Goal: Task Accomplishment & Management: Manage account settings

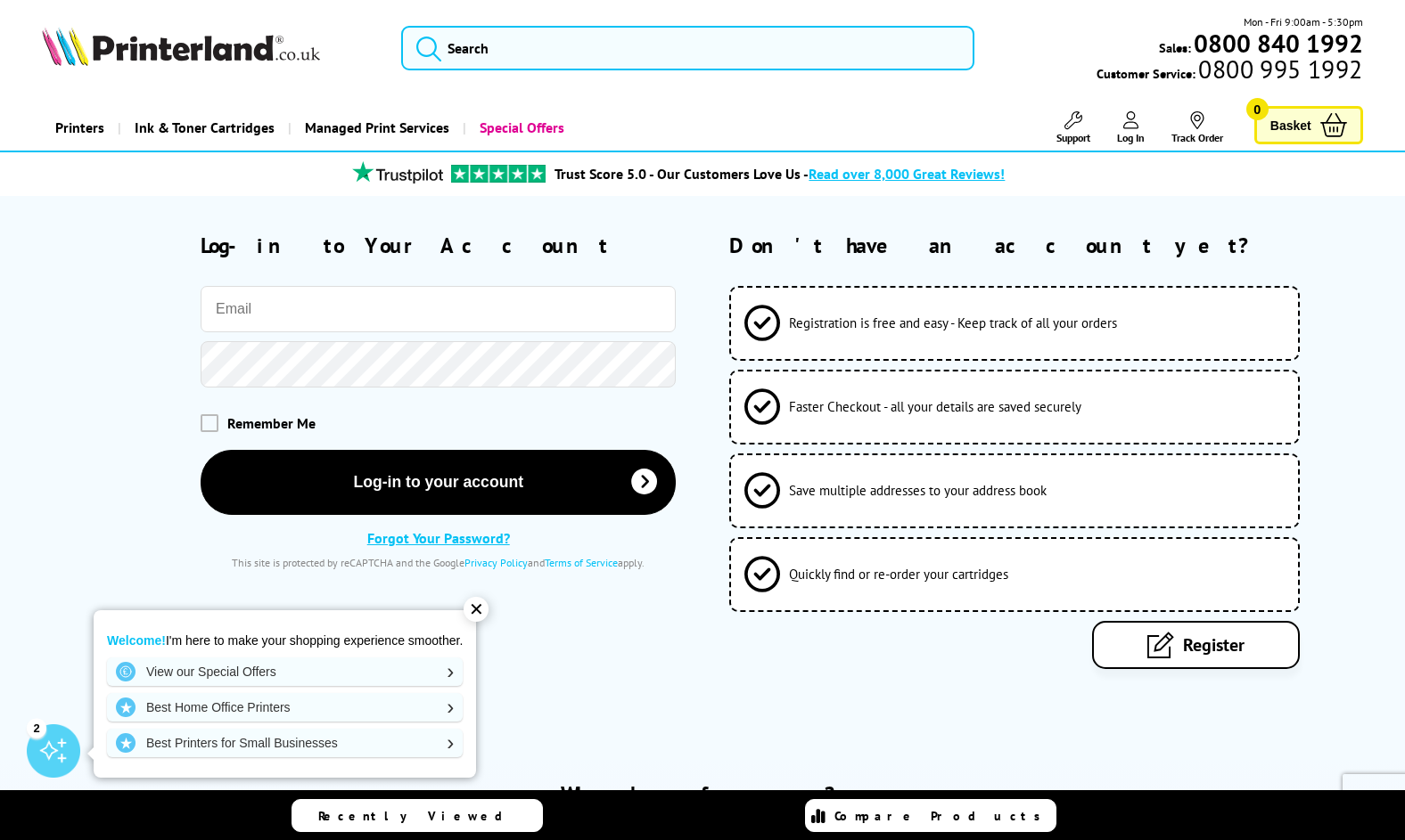
click at [301, 295] on input "email" at bounding box center [438, 308] width 475 height 46
type input "[EMAIL_ADDRESS][DOMAIN_NAME]"
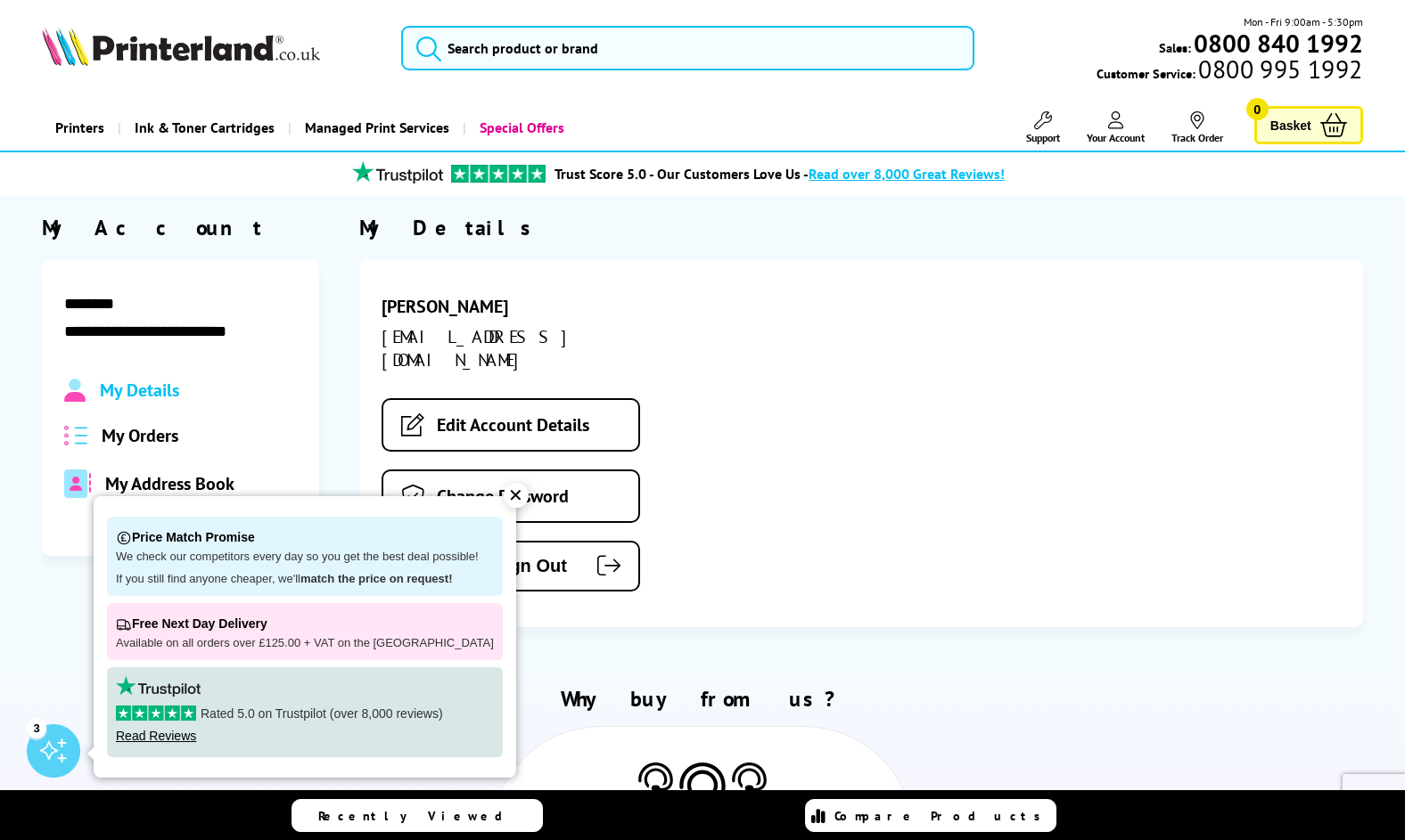
click at [170, 444] on span "My Orders" at bounding box center [140, 435] width 77 height 23
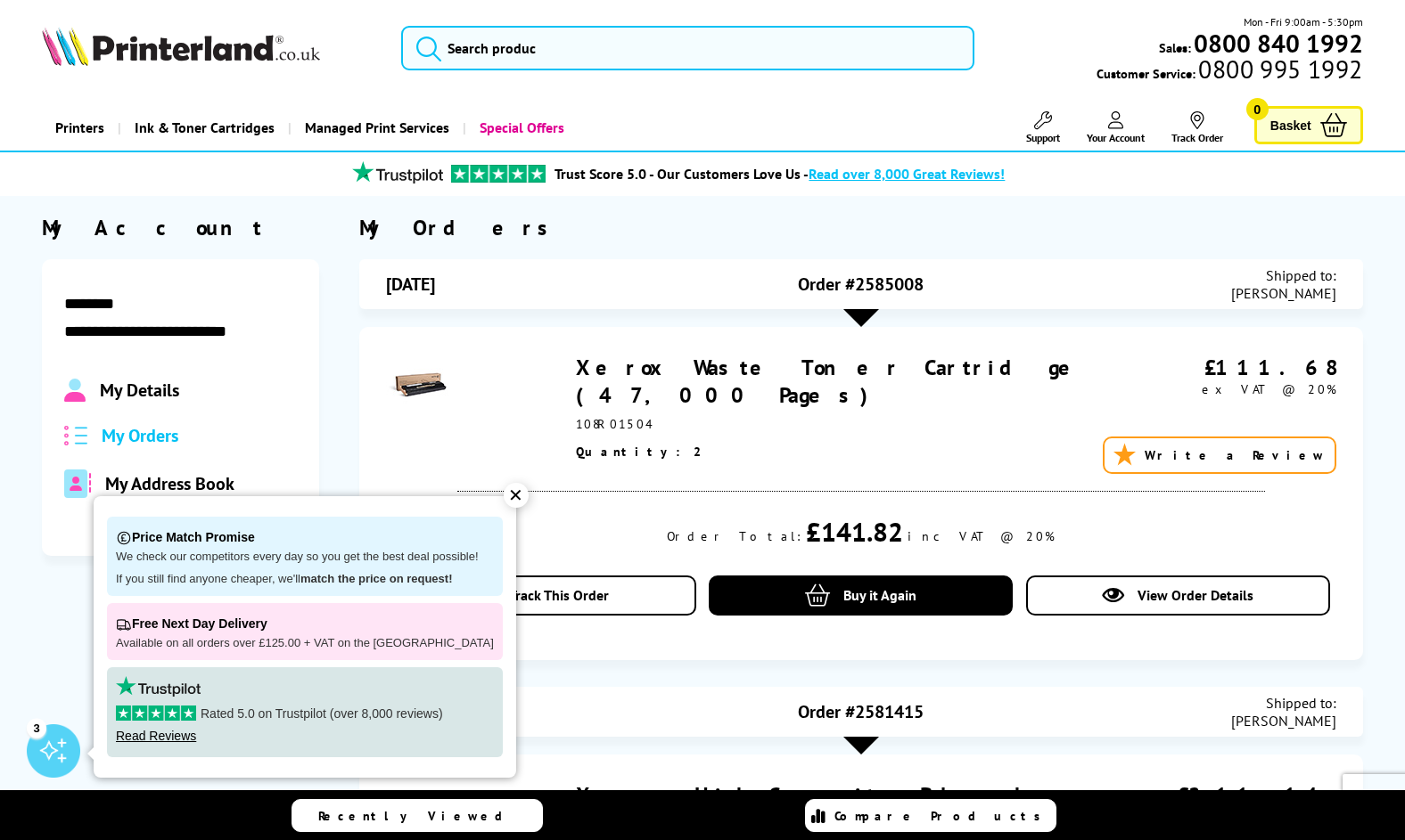
click at [504, 491] on div "✕" at bounding box center [515, 495] width 25 height 25
